Goal: Task Accomplishment & Management: Manage account settings

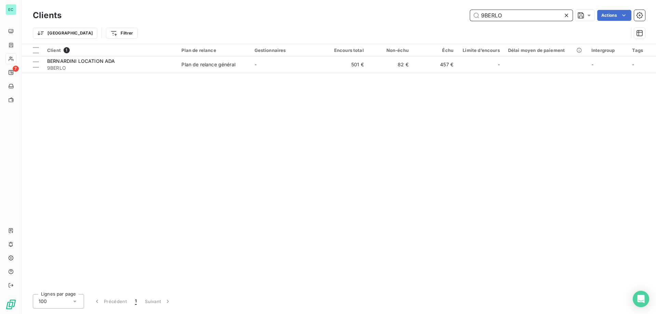
drag, startPoint x: 524, startPoint y: 16, endPoint x: 34, endPoint y: 15, distance: 489.4
click at [71, 15] on div "9BERLO Actions" at bounding box center [357, 15] width 575 height 11
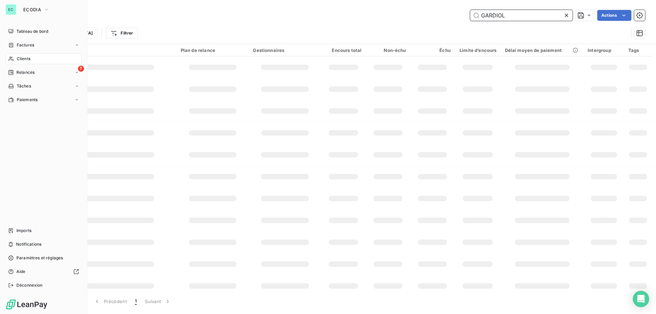
type input "GARDIOL"
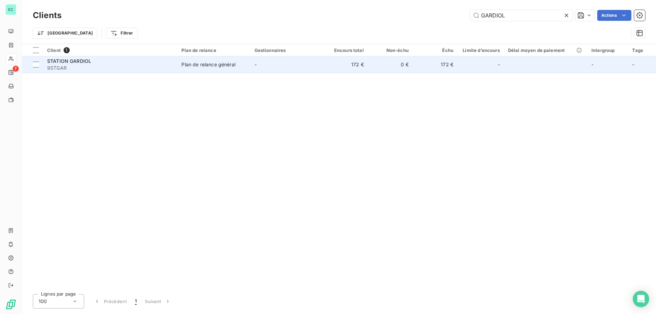
click at [223, 66] on div "Plan de relance général" at bounding box center [208, 64] width 54 height 7
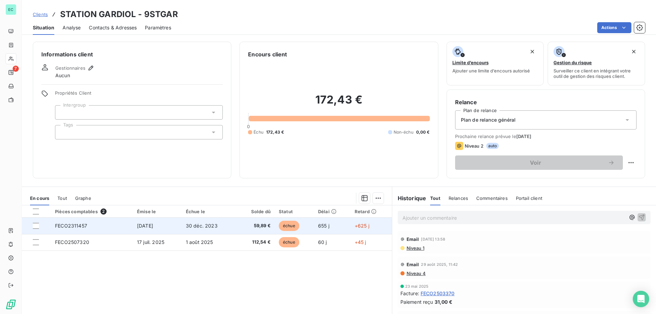
click at [256, 229] on td "59,89 €" at bounding box center [255, 226] width 38 height 16
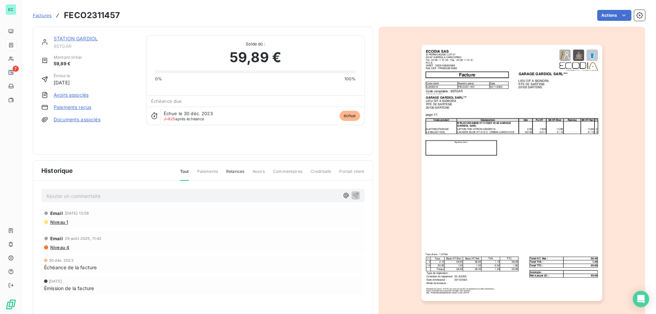
click at [74, 109] on link "Paiements reçus" at bounding box center [73, 107] width 38 height 7
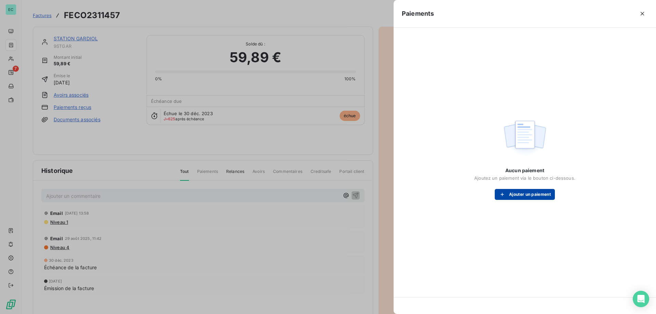
click at [539, 195] on button "Ajouter un paiement" at bounding box center [525, 194] width 60 height 11
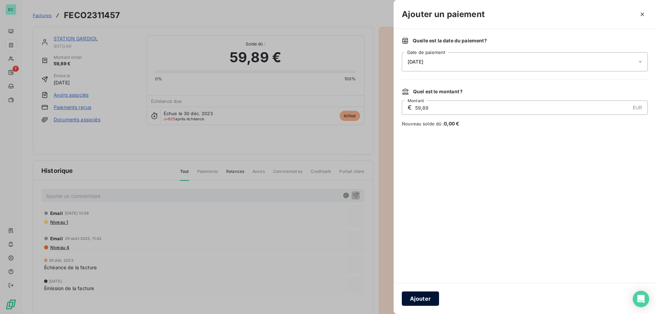
click at [417, 302] on button "Ajouter" at bounding box center [420, 298] width 37 height 14
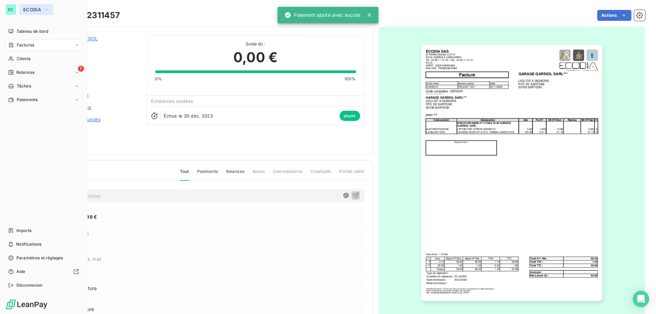
click at [34, 13] on button "ECODIA" at bounding box center [36, 9] width 34 height 11
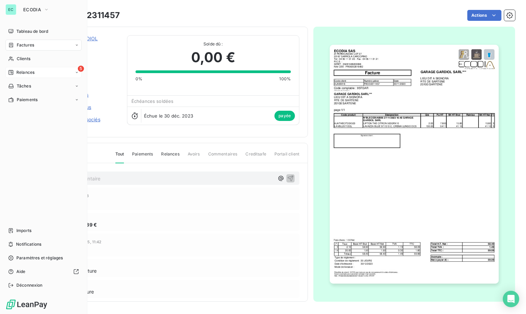
click at [31, 73] on span "Relances" at bounding box center [25, 72] width 18 height 6
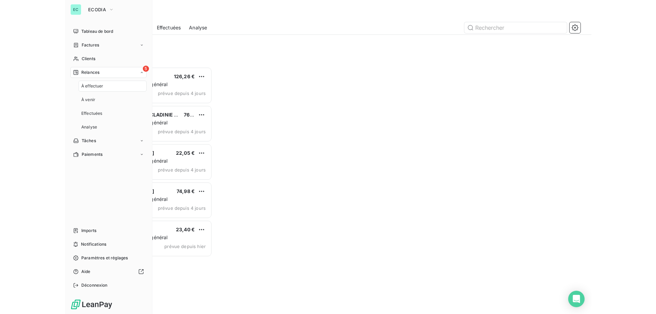
scroll to position [242, 110]
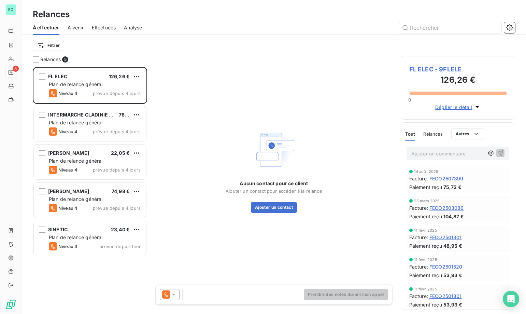
click at [115, 25] on span "Effectuées" at bounding box center [104, 27] width 24 height 7
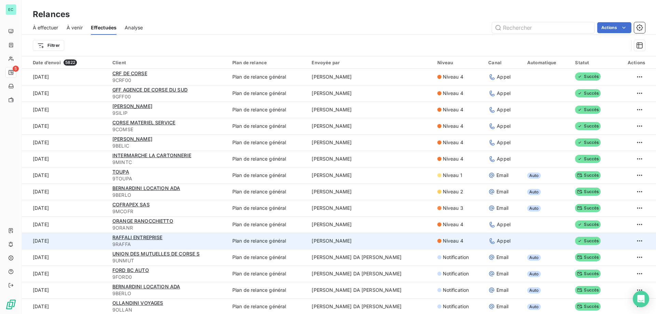
click at [343, 241] on td "[PERSON_NAME]" at bounding box center [369, 241] width 125 height 16
click at [405, 239] on td "[PERSON_NAME]" at bounding box center [369, 241] width 125 height 16
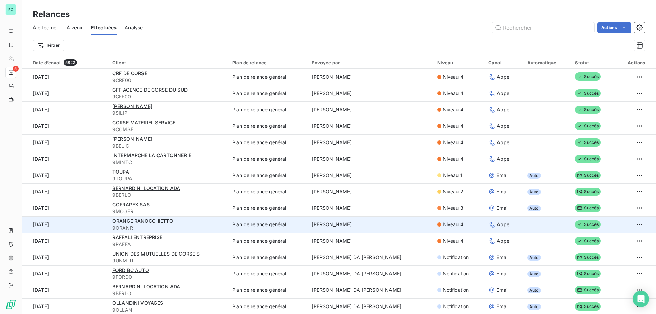
click at [287, 226] on td "Plan de relance général" at bounding box center [267, 224] width 79 height 16
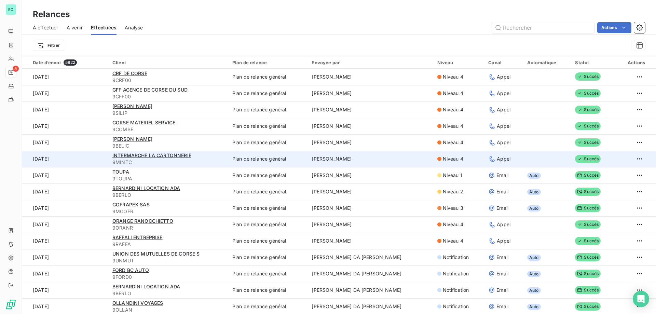
click at [340, 160] on td "[PERSON_NAME]" at bounding box center [369, 159] width 125 height 16
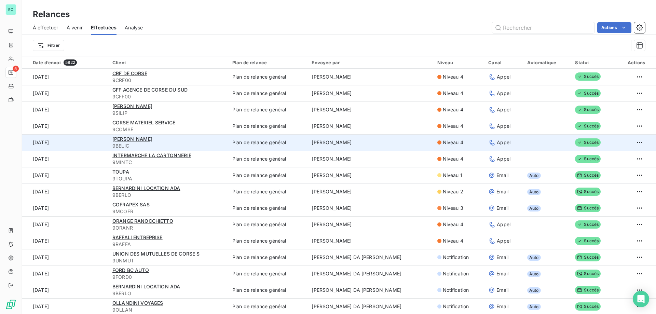
click at [349, 148] on td "[PERSON_NAME]" at bounding box center [369, 142] width 125 height 16
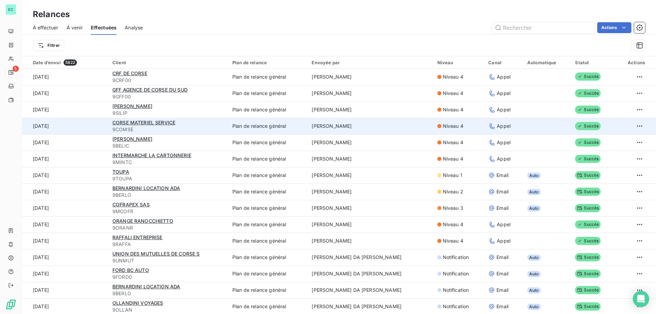
click at [353, 130] on td "[PERSON_NAME]" at bounding box center [369, 126] width 125 height 16
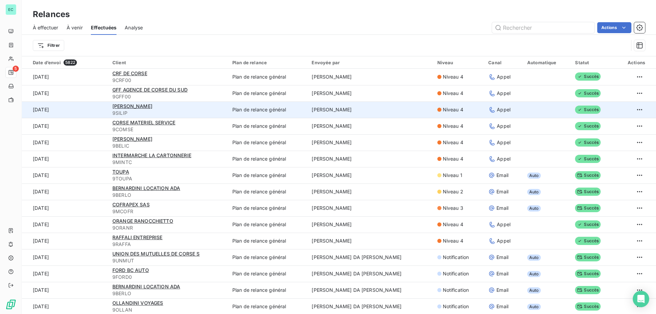
click at [365, 112] on td "[PERSON_NAME]" at bounding box center [369, 109] width 125 height 16
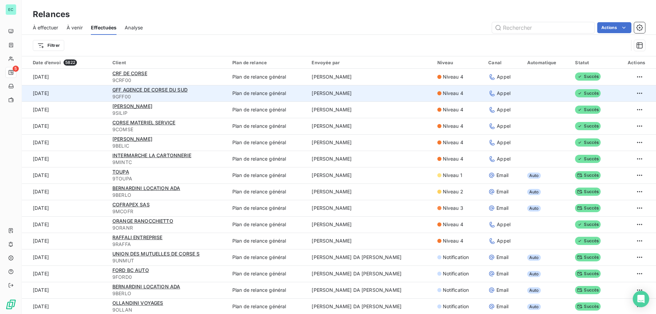
click at [373, 98] on td "[PERSON_NAME]" at bounding box center [369, 93] width 125 height 16
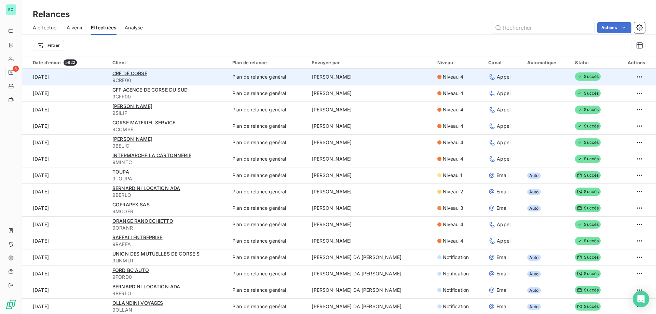
click at [361, 75] on td "[PERSON_NAME]" at bounding box center [369, 77] width 125 height 16
drag, startPoint x: 151, startPoint y: 72, endPoint x: 117, endPoint y: 72, distance: 33.8
click at [117, 72] on div "CRF DE CORSE" at bounding box center [168, 73] width 112 height 7
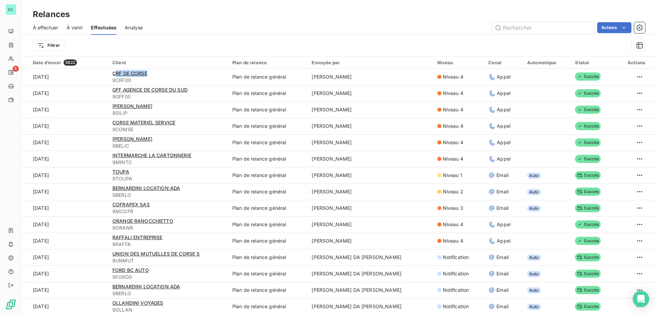
click at [80, 28] on span "À venir" at bounding box center [75, 27] width 16 height 7
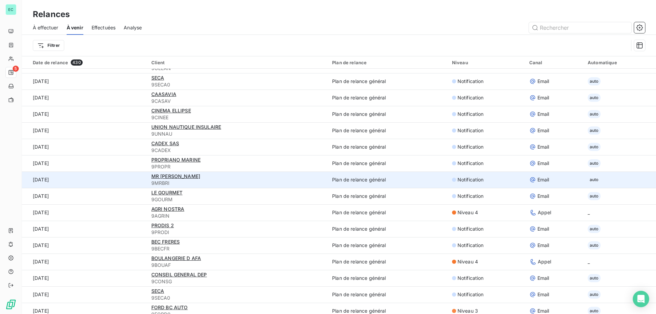
scroll to position [410, 0]
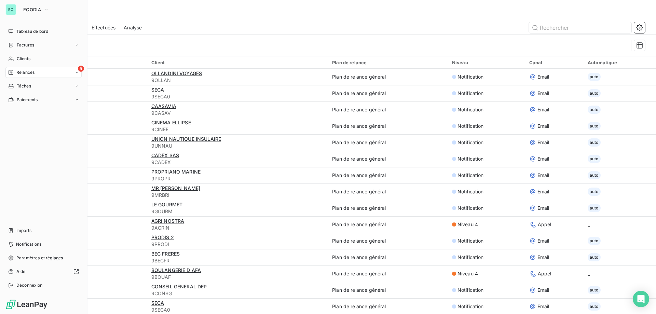
click at [35, 3] on div "EC ECODIA Tableau de bord Factures Clients 5 Relances Tâches Paiements Imports …" at bounding box center [43, 157] width 87 height 314
click at [36, 9] on span "ECODIA" at bounding box center [32, 9] width 18 height 5
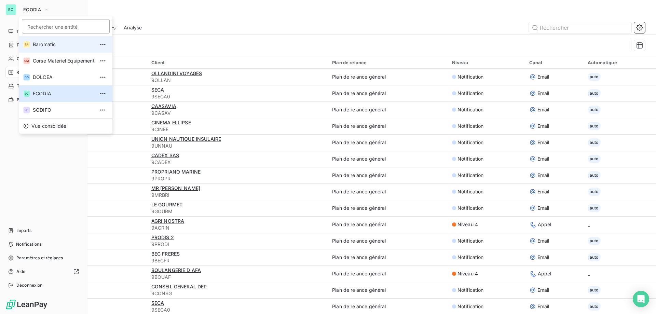
click at [48, 49] on li "BA Baromatic" at bounding box center [65, 44] width 93 height 16
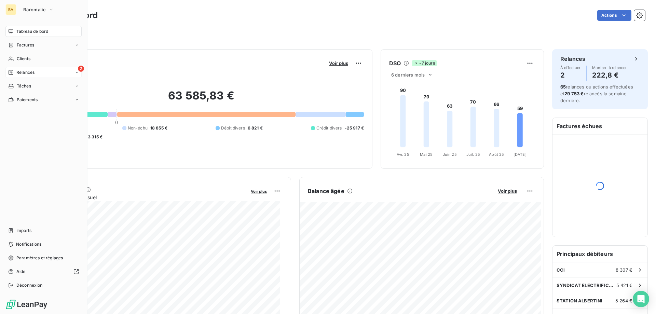
click at [50, 73] on div "2 Relances" at bounding box center [43, 72] width 76 height 11
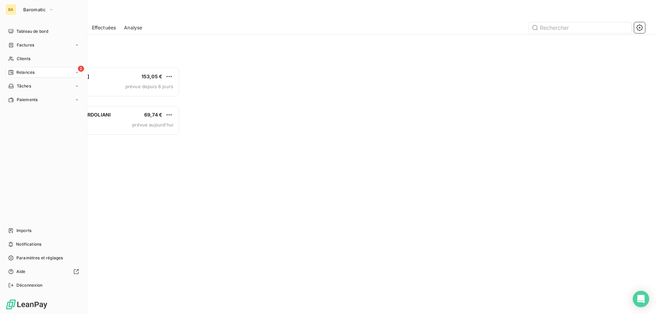
scroll to position [242, 142]
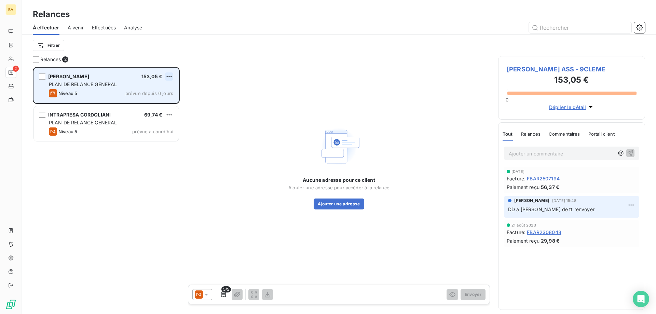
click at [169, 73] on html "BA 2 Relances À effectuer À venir Effectuées Analyse Filtrer Relances 2 [PERSON…" at bounding box center [328, 157] width 656 height 314
click at [145, 97] on div "Passer cette action" at bounding box center [139, 102] width 61 height 11
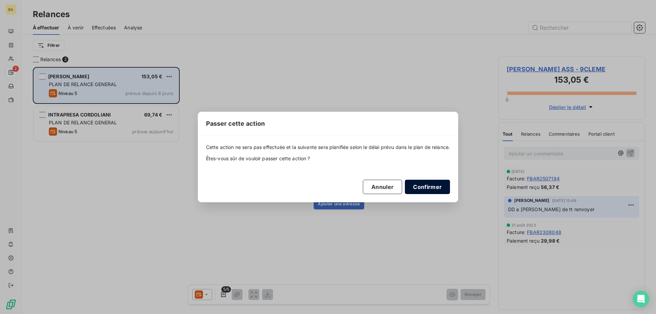
click at [439, 186] on button "Confirmer" at bounding box center [427, 187] width 45 height 14
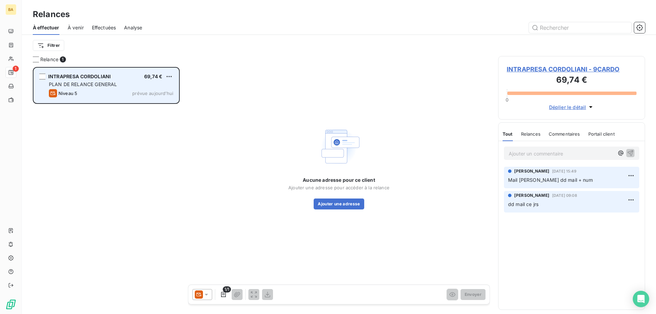
click at [105, 94] on div "Niveau 5 prévue aujourd’hui" at bounding box center [111, 93] width 124 height 8
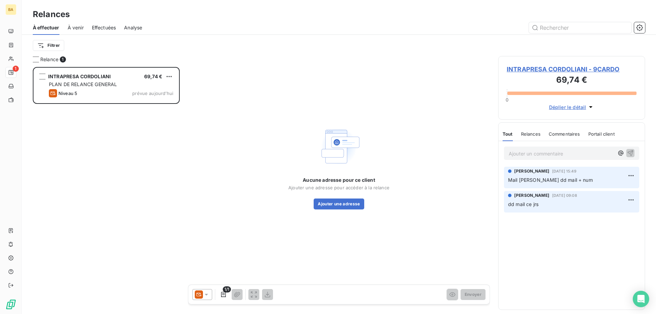
click at [209, 294] on icon at bounding box center [206, 294] width 7 height 7
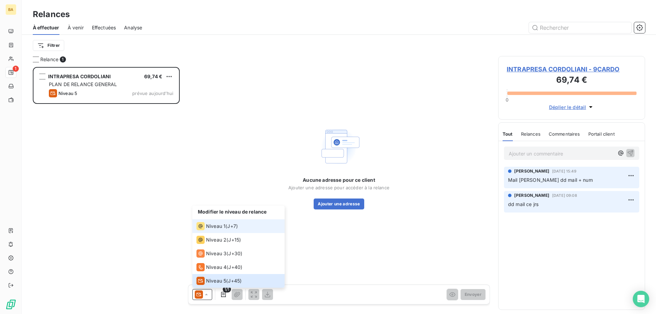
click at [218, 227] on span "Niveau 1" at bounding box center [215, 226] width 19 height 7
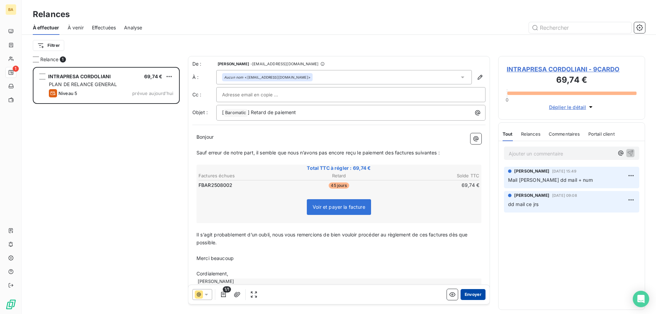
click at [465, 294] on button "Envoyer" at bounding box center [472, 294] width 25 height 11
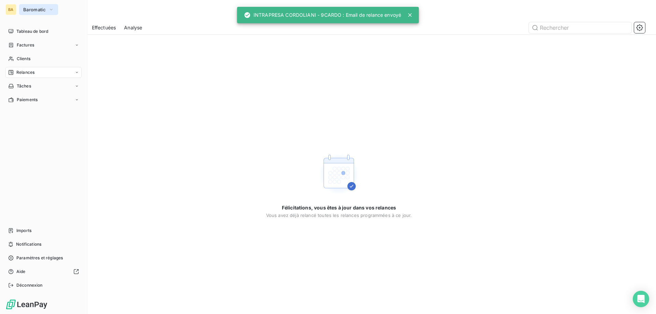
click at [42, 10] on span "Baromatic" at bounding box center [34, 9] width 23 height 5
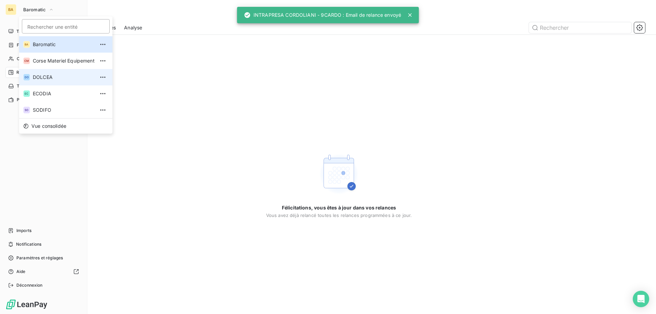
click at [45, 80] on span "DOLCEA" at bounding box center [64, 77] width 62 height 7
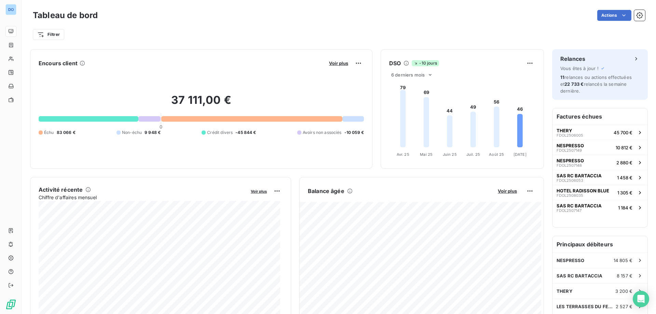
click at [198, 74] on div "37 111,00 € 0 Échu 83 066 € Non-échu 9 948 € Crédit divers -45 844 € Avoirs non…" at bounding box center [201, 115] width 325 height 92
